Goal: Check status

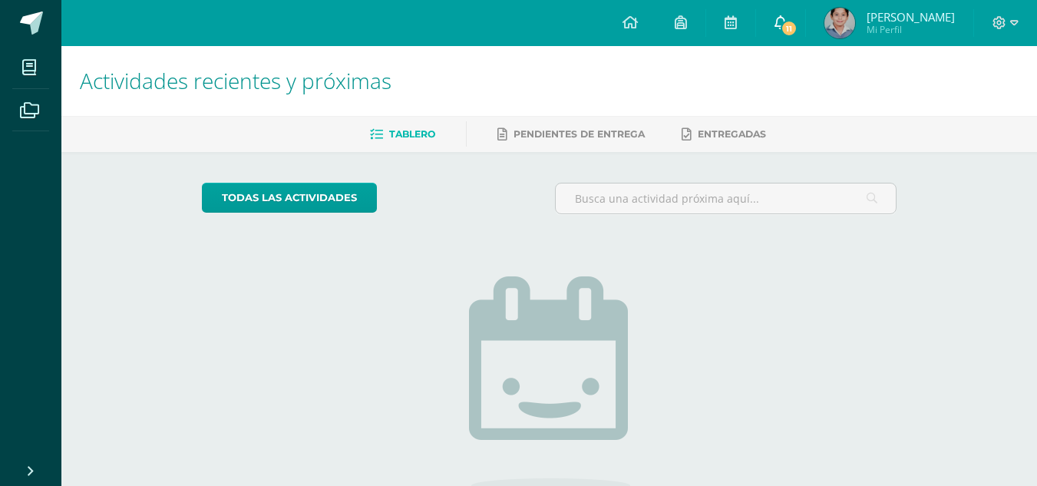
click at [797, 21] on span "11" at bounding box center [788, 28] width 17 height 17
click at [1005, 212] on div "Actividades recientes y próximas Tablero Pendientes de entrega Entregadas todas…" at bounding box center [548, 335] width 975 height 579
click at [916, 28] on span "Mi Perfil" at bounding box center [910, 29] width 88 height 13
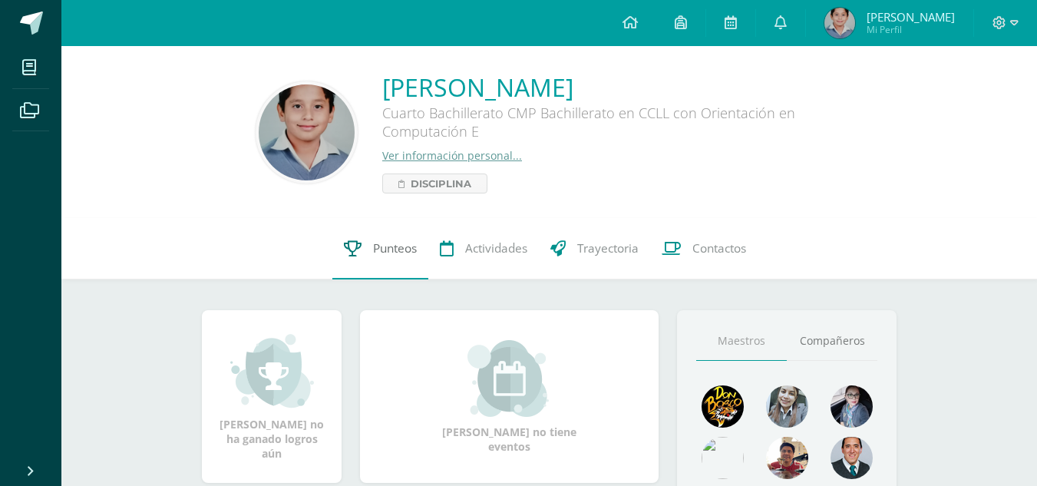
click at [387, 254] on span "Punteos" at bounding box center [395, 248] width 44 height 16
